Goal: Ask a question

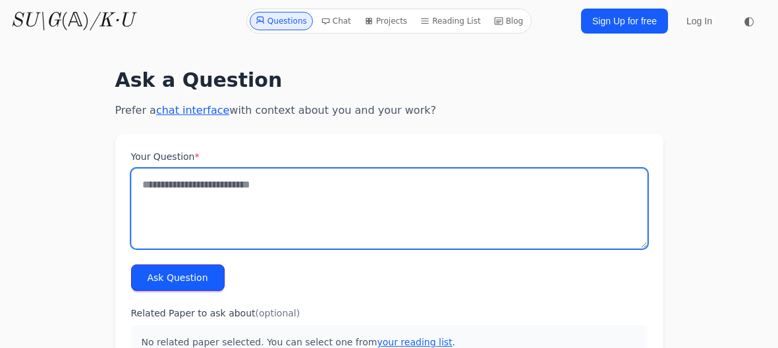
click at [150, 190] on textarea "Your Question *" at bounding box center [389, 209] width 516 height 80
type textarea "*"
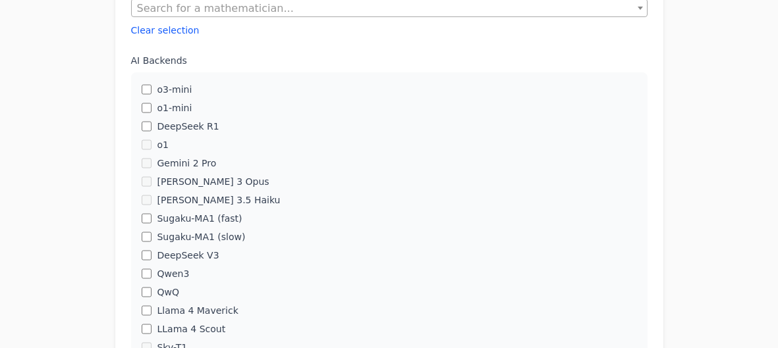
scroll to position [393, 0]
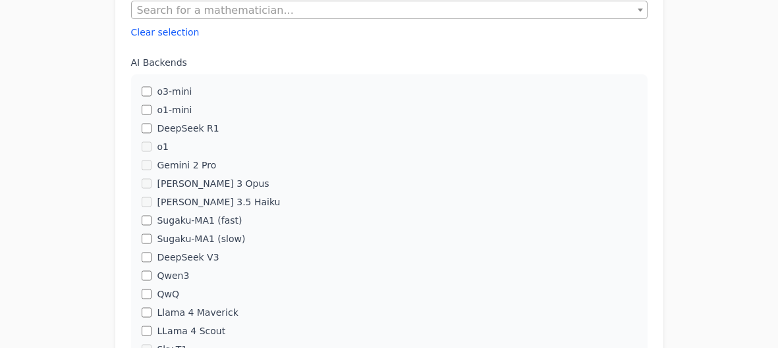
click at [0, 283] on body "Questions Chat Projects Reading List Blog SU\G (𝔸) /K·U Questions Chat Projects…" at bounding box center [389, 238] width 778 height 1263
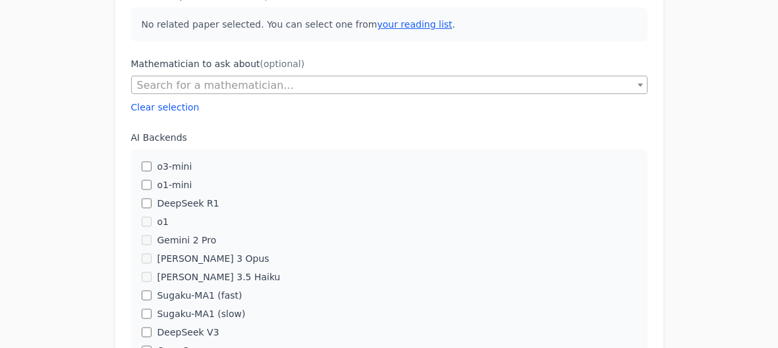
scroll to position [317, 0]
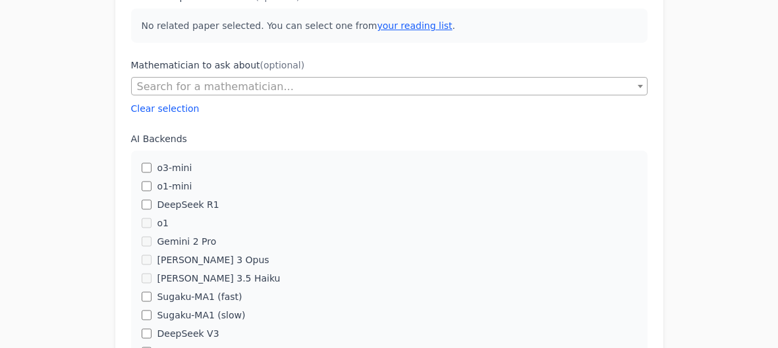
click at [0, 283] on body "Questions Chat Projects Reading List Blog SU\G (𝔸) /K·U Questions Chat Projects…" at bounding box center [389, 314] width 778 height 1263
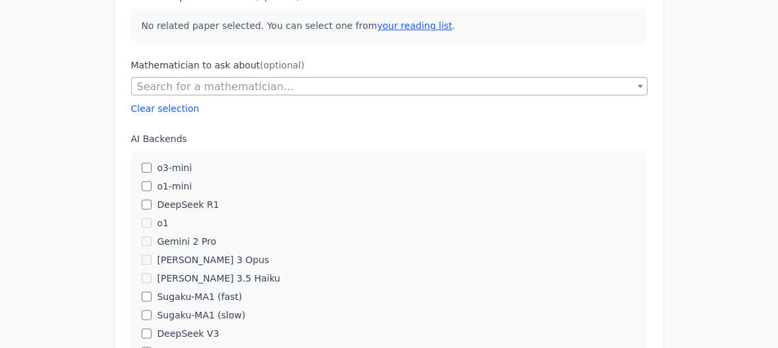
click at [0, 283] on body "Questions Chat Projects Reading List Blog SU\G (𝔸) /K·U Questions Chat Projects…" at bounding box center [389, 314] width 778 height 1263
click at [0, 282] on body "Questions Chat Projects Reading List Blog SU\G (𝔸) /K·U Questions Chat Projects…" at bounding box center [389, 314] width 778 height 1263
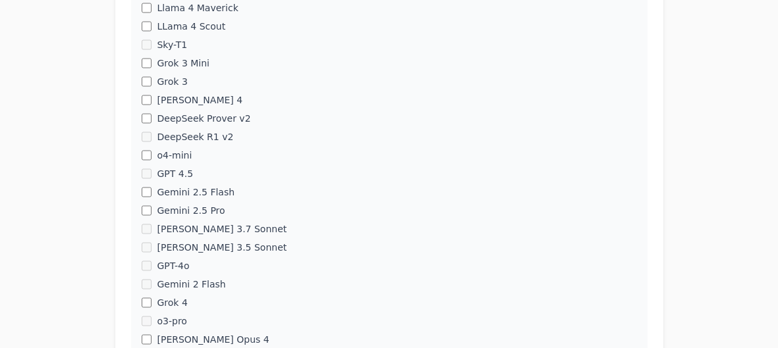
scroll to position [698, 0]
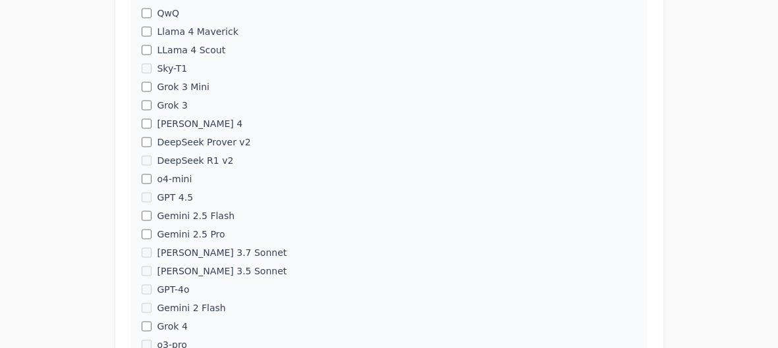
scroll to position [671, 0]
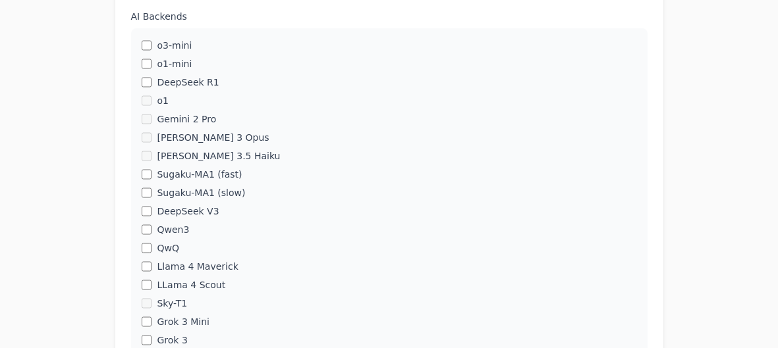
scroll to position [462, 0]
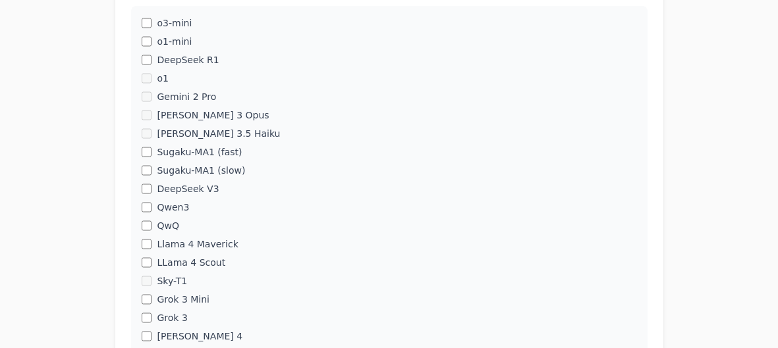
click at [0, 278] on body "Questions Chat Projects Reading List Blog SU\G (𝔸) /K·U Questions Chat Projects…" at bounding box center [389, 169] width 778 height 1263
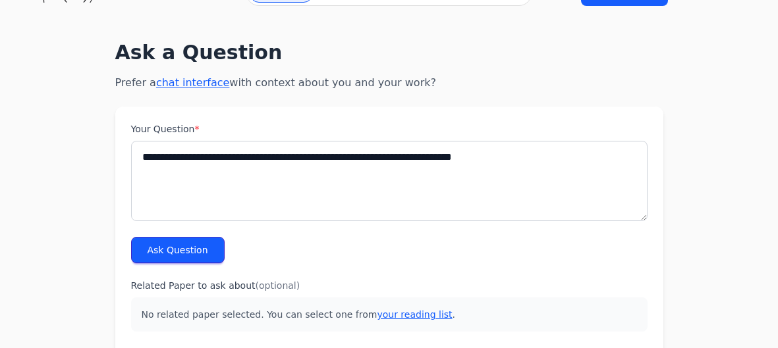
scroll to position [28, 0]
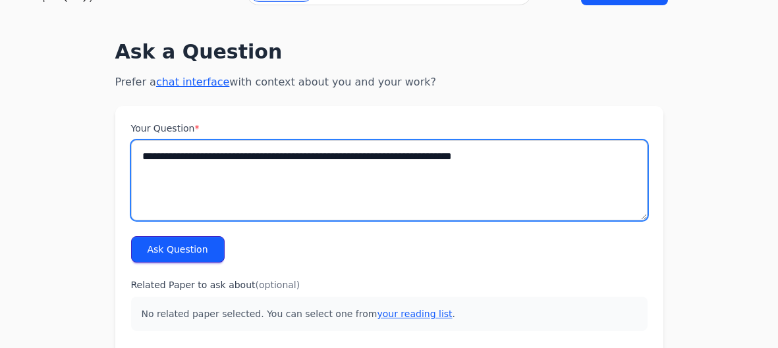
click at [524, 165] on textarea "**********" at bounding box center [389, 180] width 516 height 80
type textarea "**********"
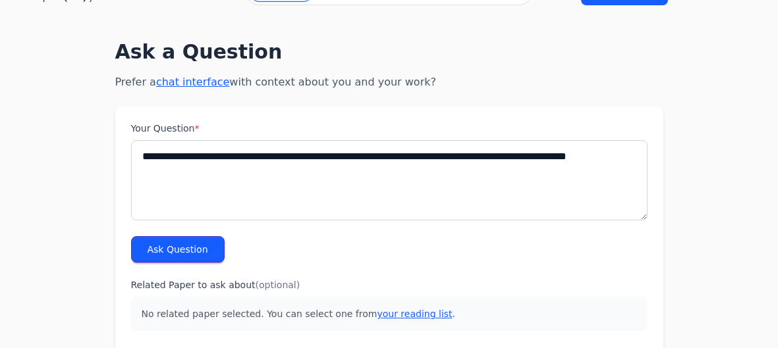
click at [170, 254] on button "Ask Question" at bounding box center [178, 249] width 94 height 26
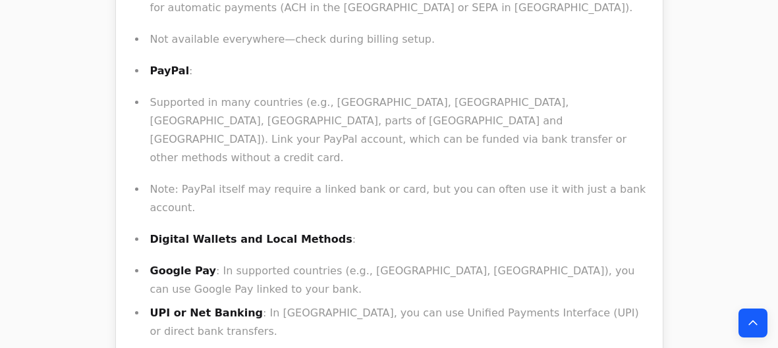
scroll to position [1334, 0]
